Goal: Task Accomplishment & Management: Use online tool/utility

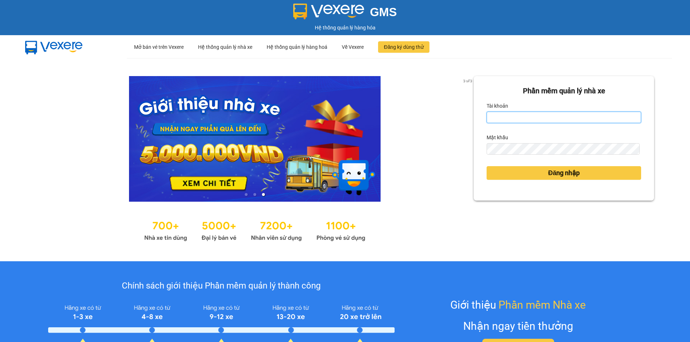
drag, startPoint x: 544, startPoint y: 118, endPoint x: 498, endPoint y: 75, distance: 63.0
click at [543, 118] on input "Tài khoản" at bounding box center [563, 117] width 154 height 11
type input "tuanlinh.vxr"
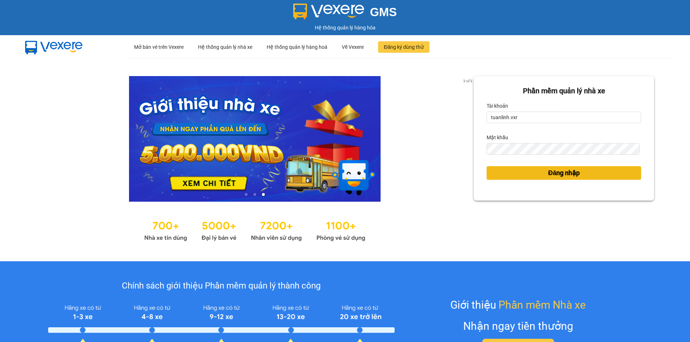
click at [550, 177] on span "Đăng nhập" at bounding box center [564, 173] width 32 height 10
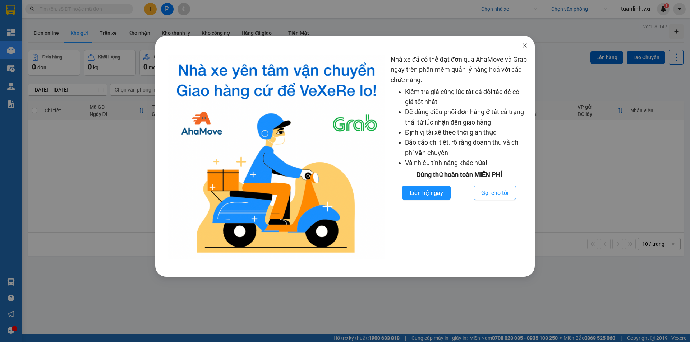
click at [523, 44] on icon "close" at bounding box center [525, 46] width 6 height 6
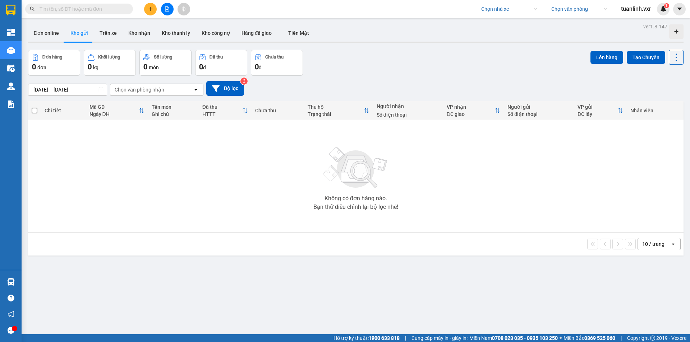
click at [492, 13] on input "search" at bounding box center [506, 9] width 51 height 11
type input "ha lan"
click at [501, 22] on div "Hà Lan" at bounding box center [508, 23] width 56 height 8
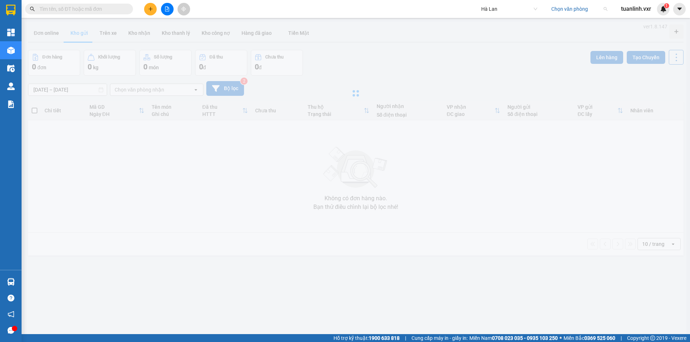
click at [571, 10] on input "search" at bounding box center [576, 9] width 51 height 11
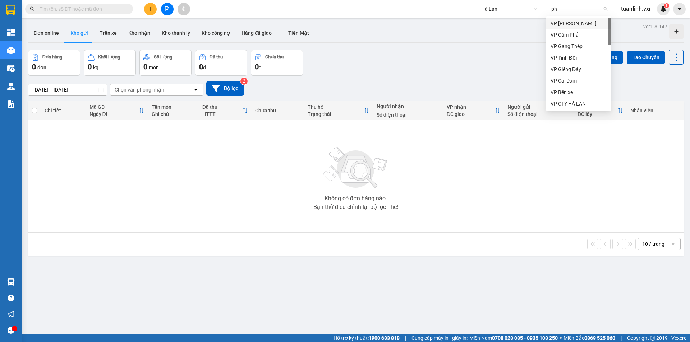
type input "phu"
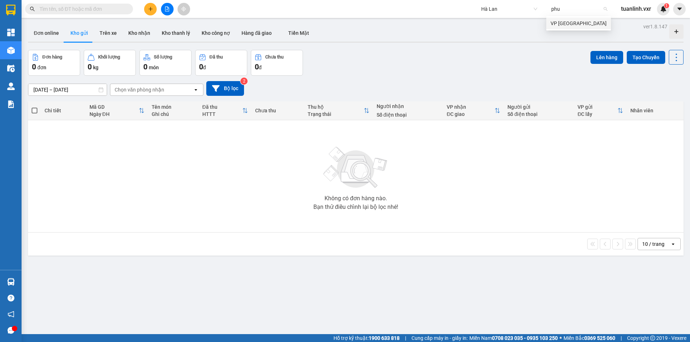
click at [575, 22] on div "VP [PERSON_NAME]" at bounding box center [578, 23] width 56 height 8
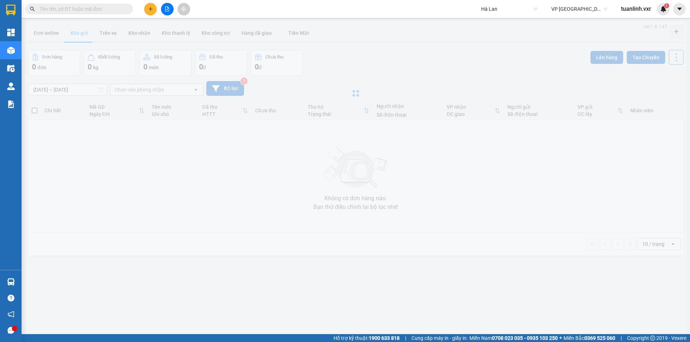
type input "[DATE] – [DATE]"
